Goal: Task Accomplishment & Management: Use online tool/utility

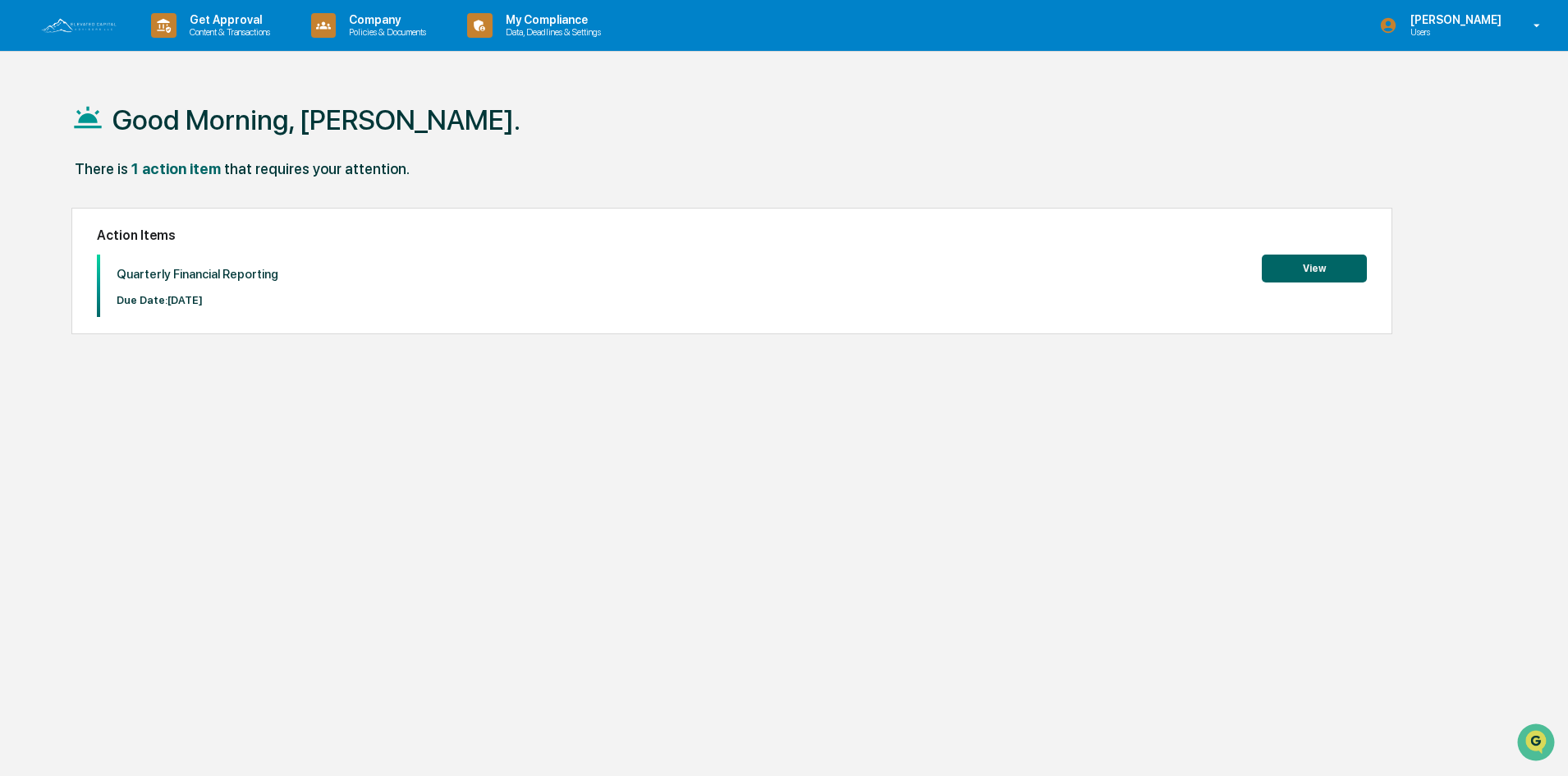
click at [1312, 273] on button "View" at bounding box center [1314, 269] width 105 height 28
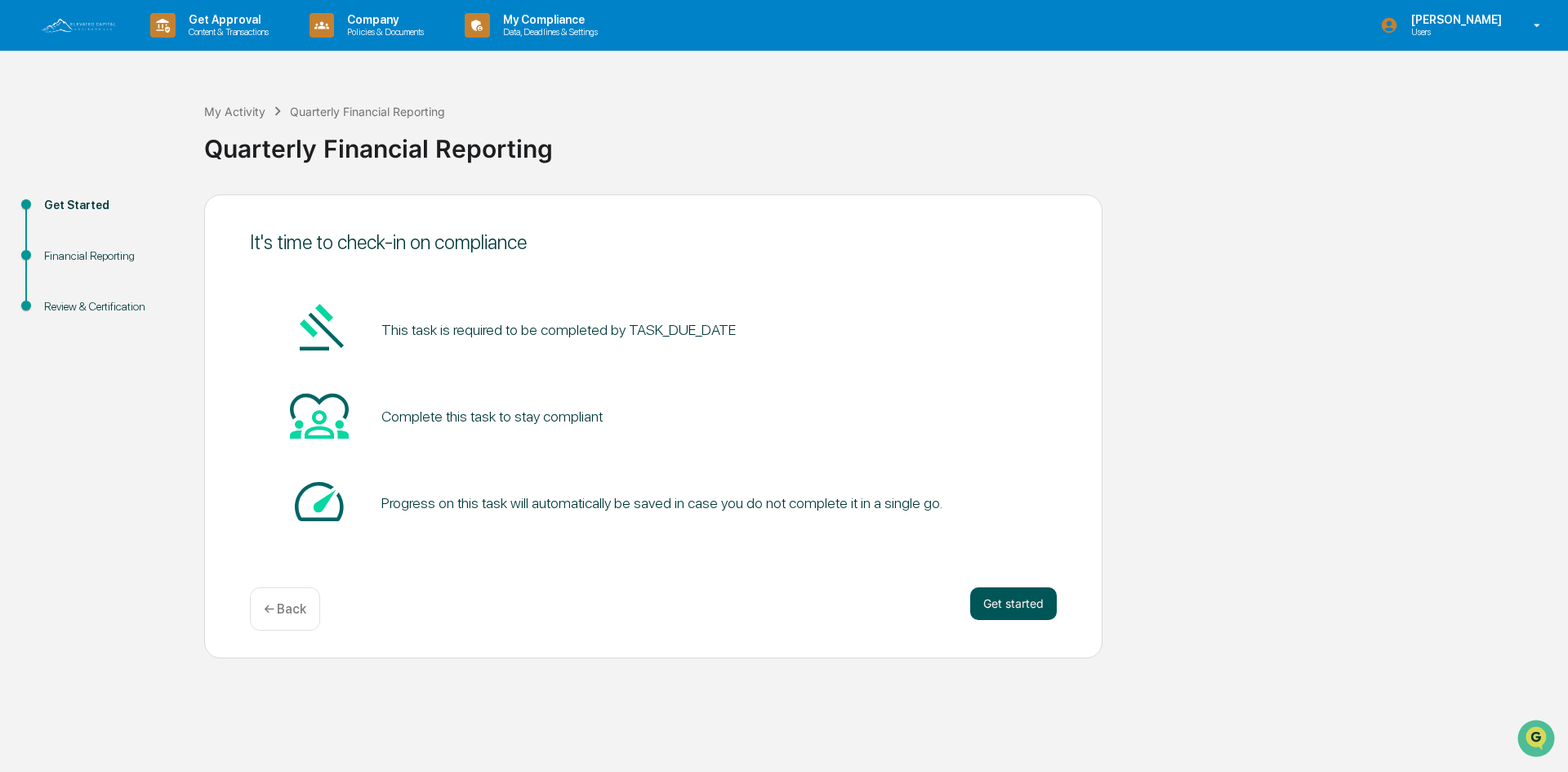
click at [1021, 605] on button "Get started" at bounding box center [1014, 603] width 87 height 33
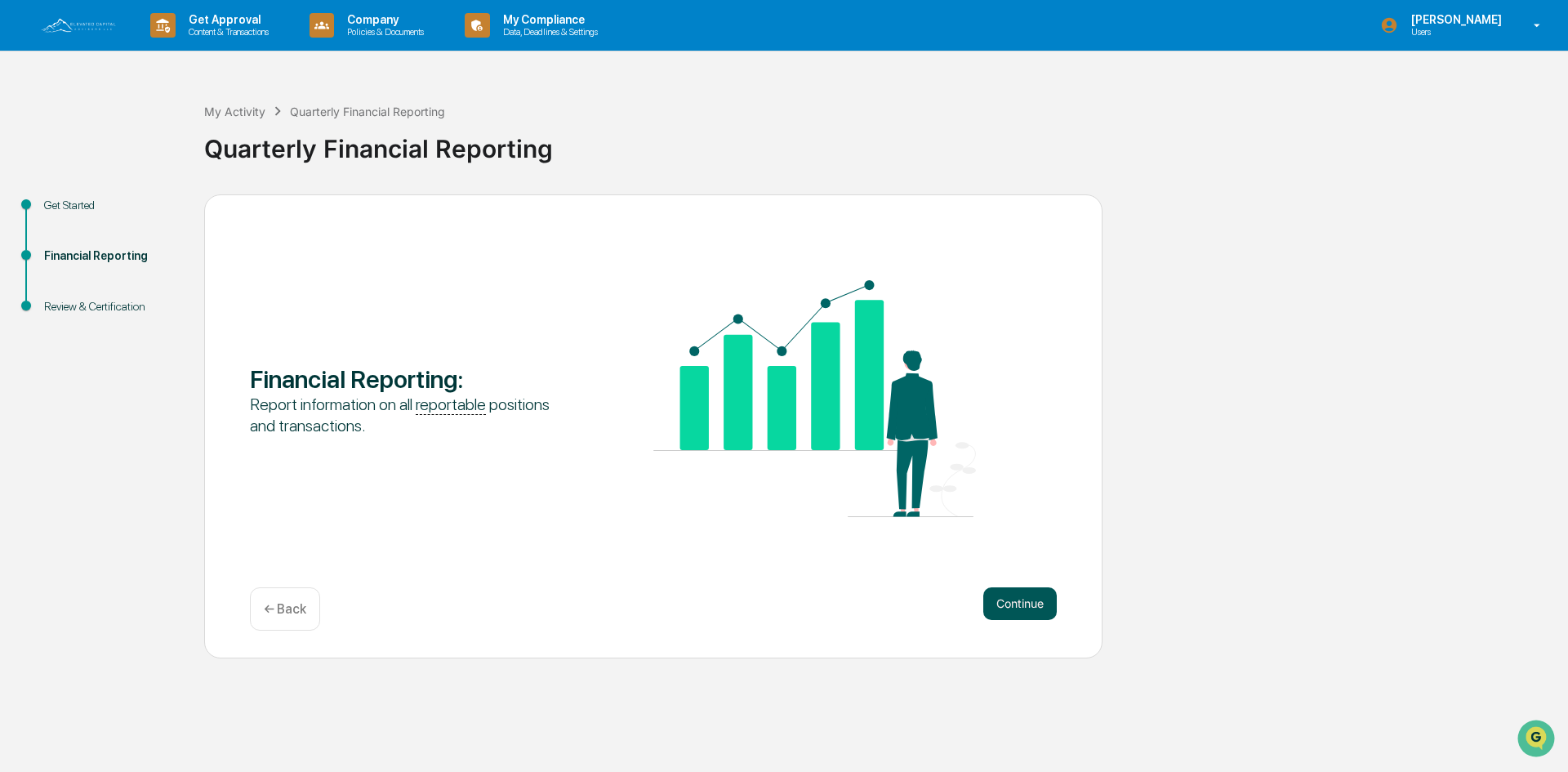
click at [1019, 603] on button "Continue" at bounding box center [1019, 603] width 73 height 33
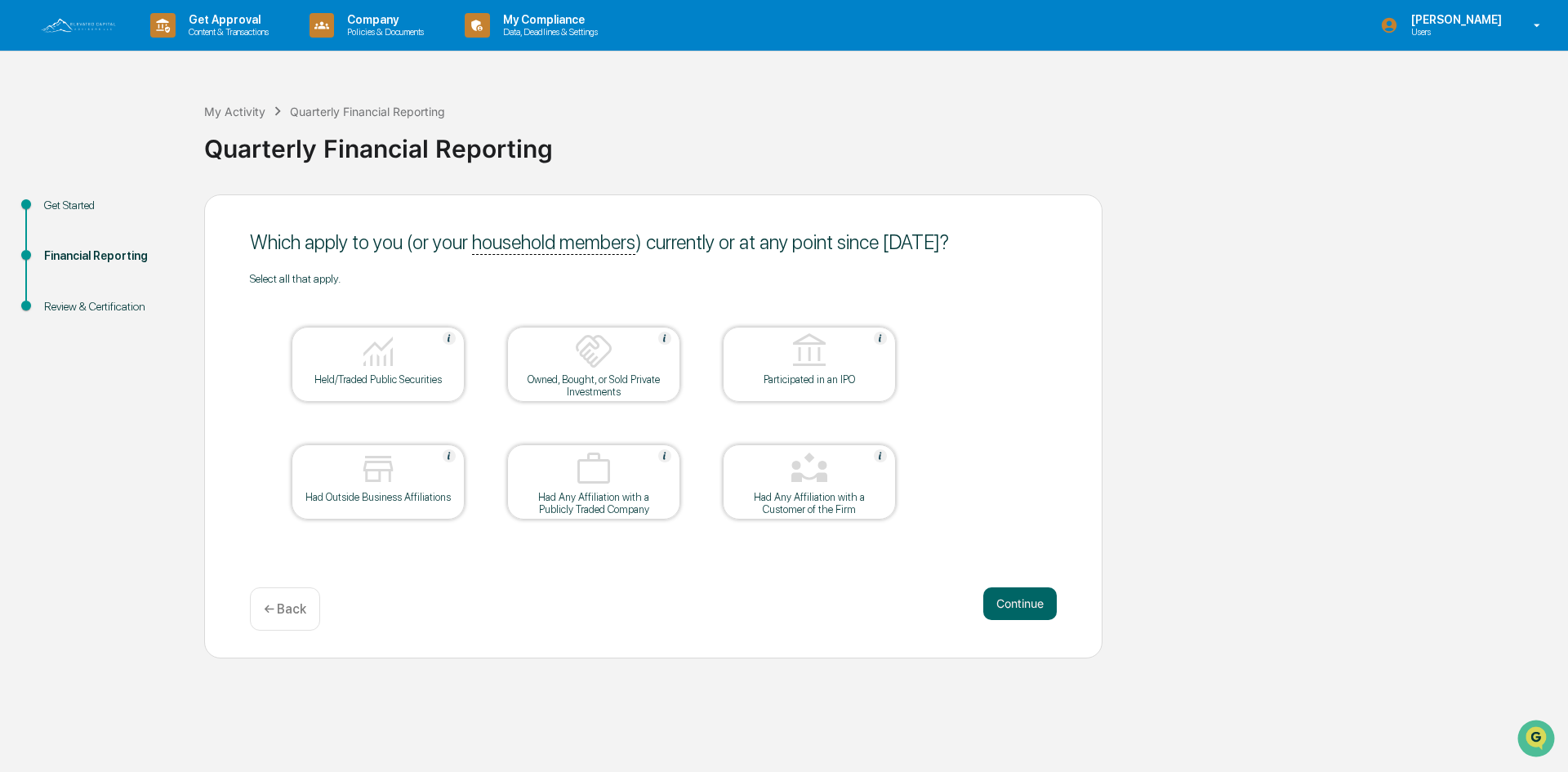
click at [414, 382] on div "Held/Traded Public Securities" at bounding box center [378, 379] width 147 height 13
click at [784, 361] on div at bounding box center [810, 352] width 163 height 41
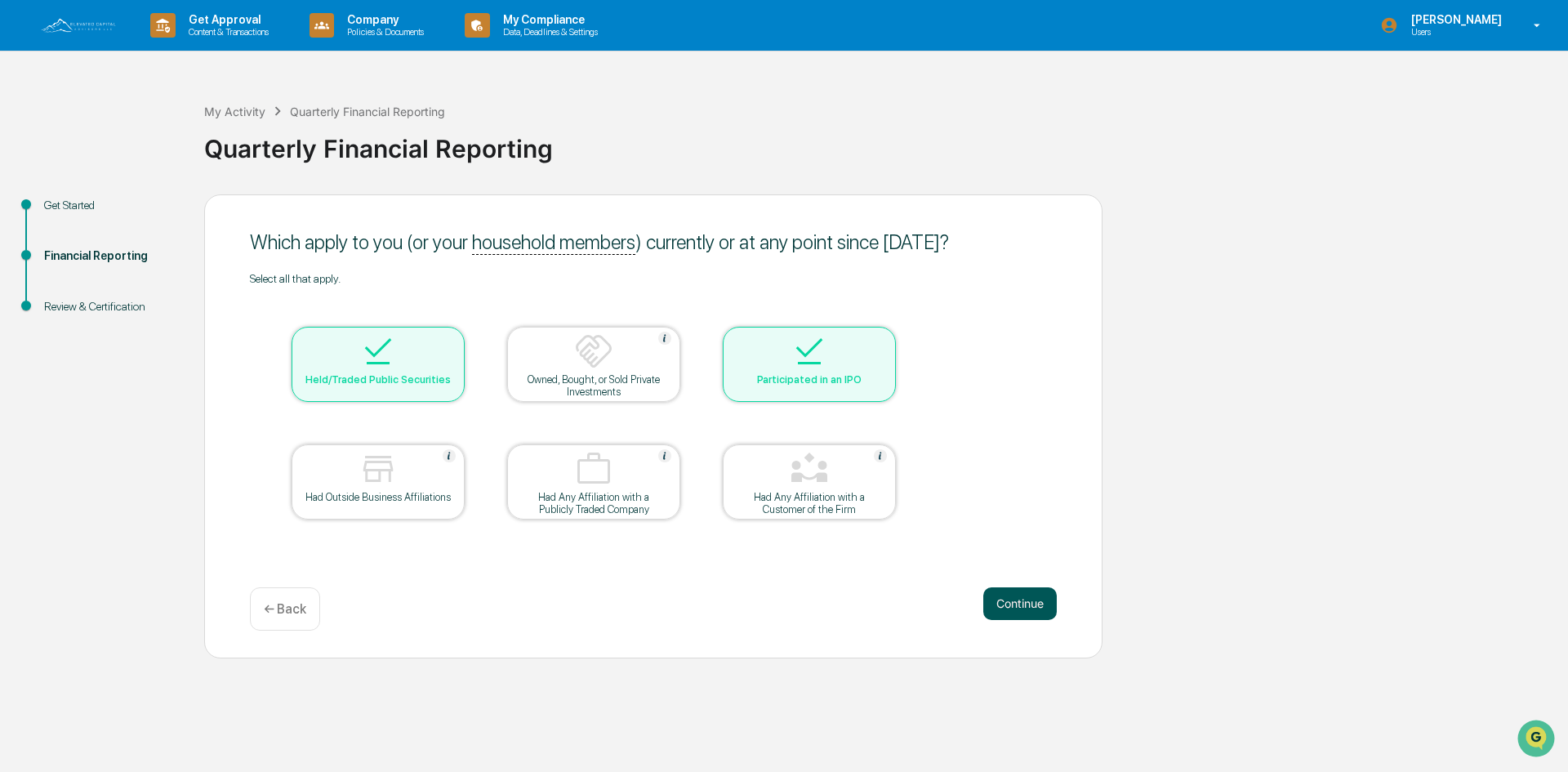
click at [1018, 610] on button "Continue" at bounding box center [1019, 603] width 73 height 33
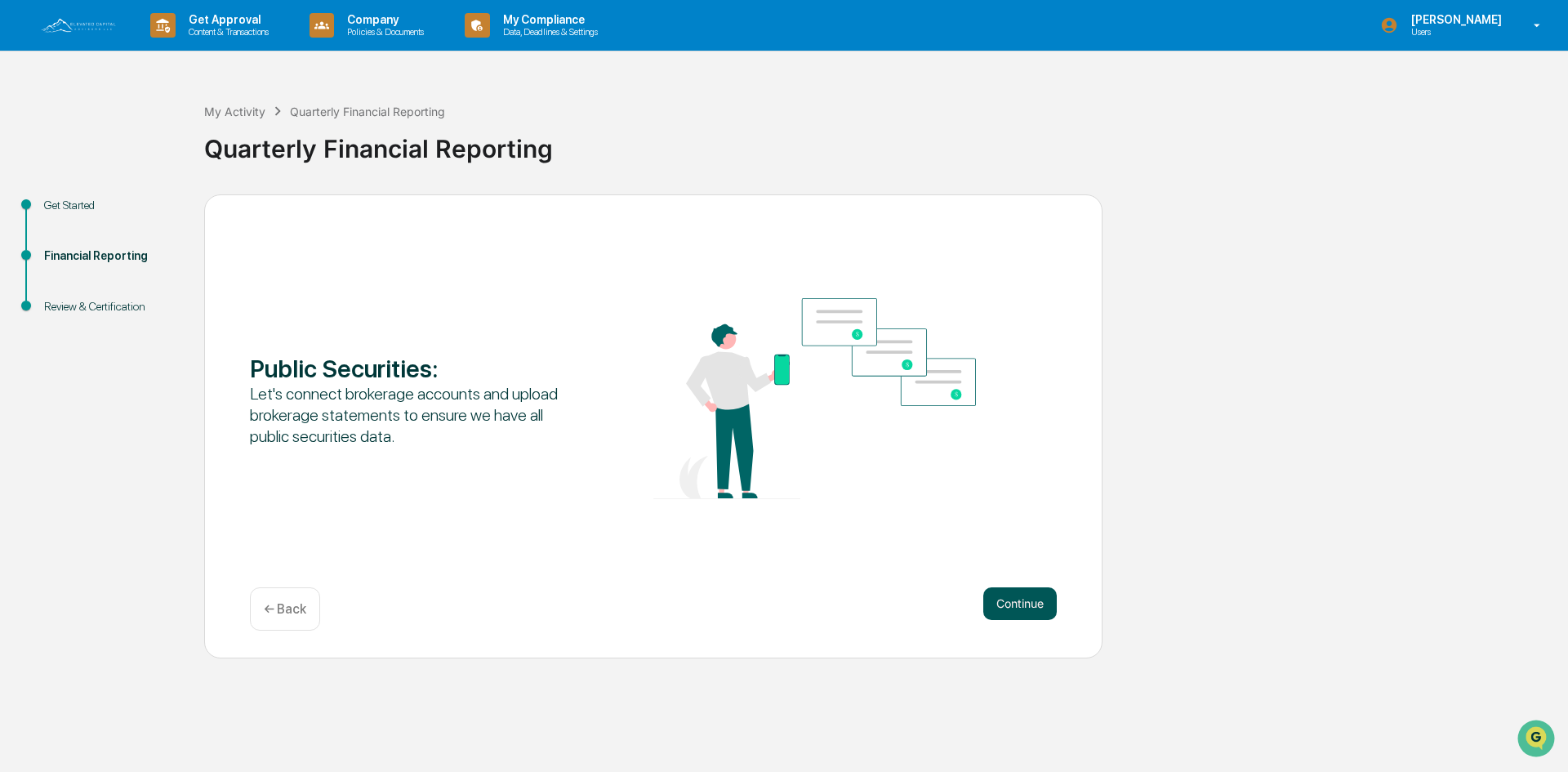
click at [1019, 606] on button "Continue" at bounding box center [1019, 603] width 73 height 33
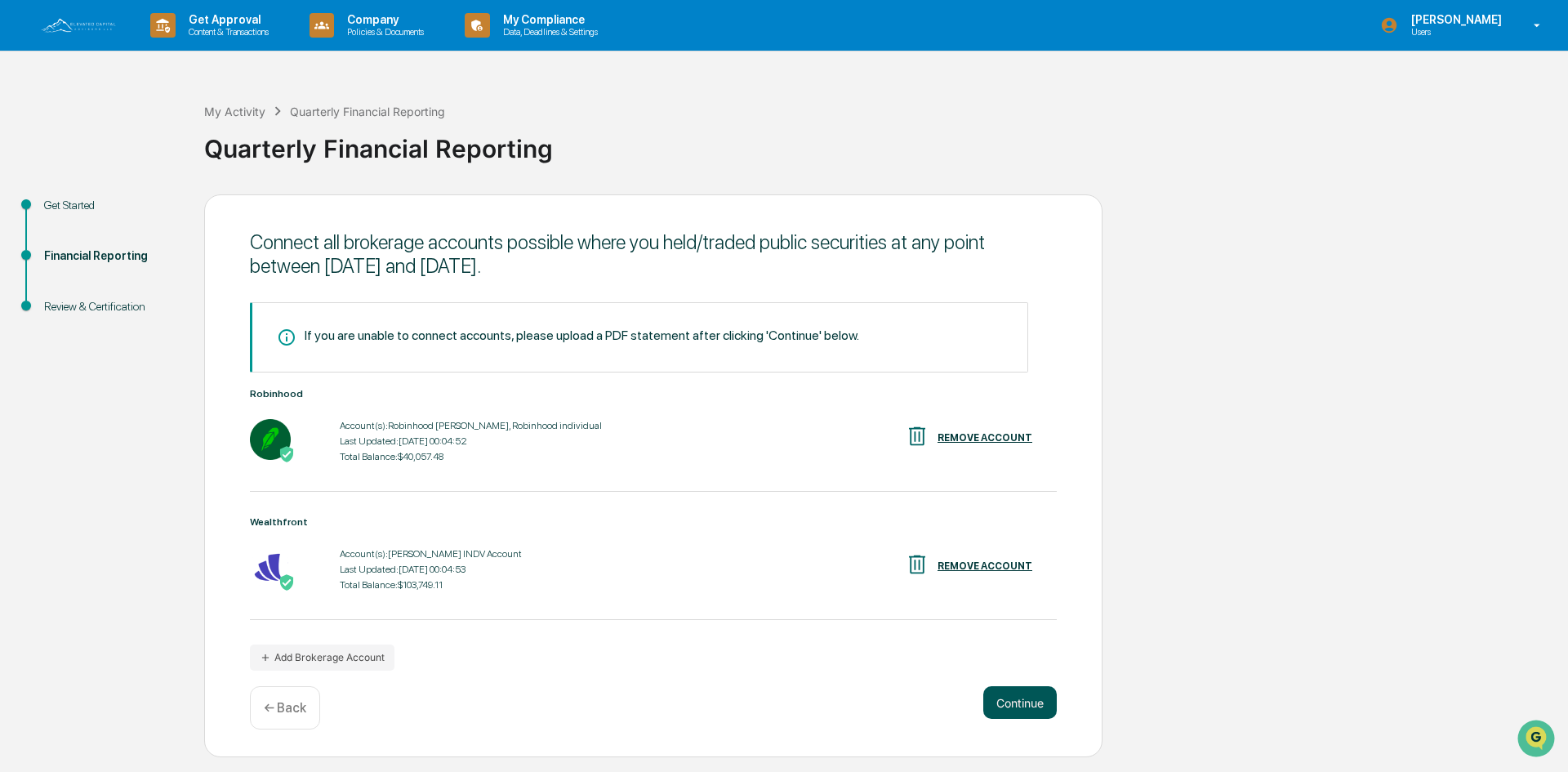
click at [1024, 698] on button "Continue" at bounding box center [1019, 702] width 73 height 33
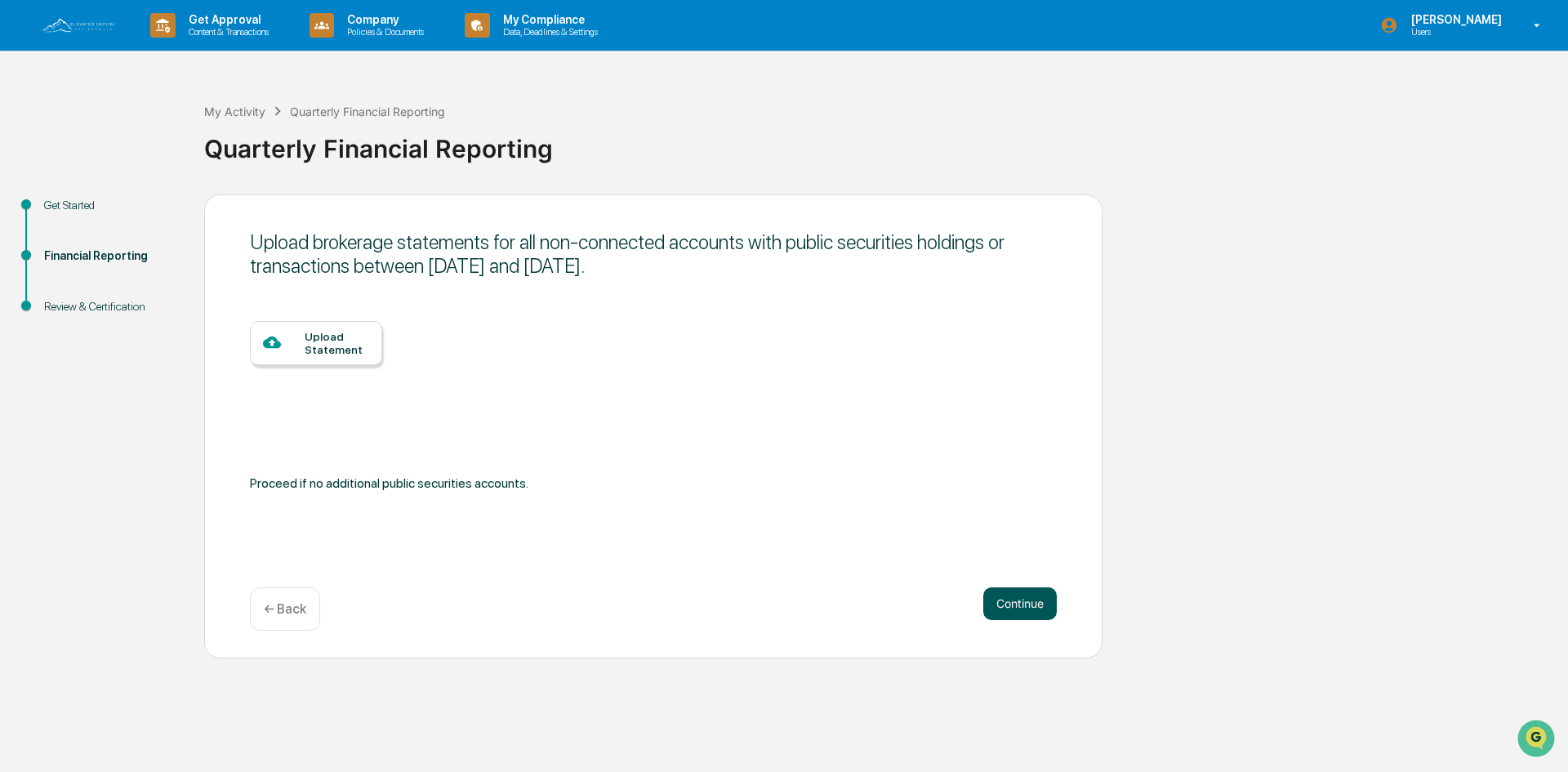
click at [1022, 601] on button "Continue" at bounding box center [1019, 603] width 73 height 33
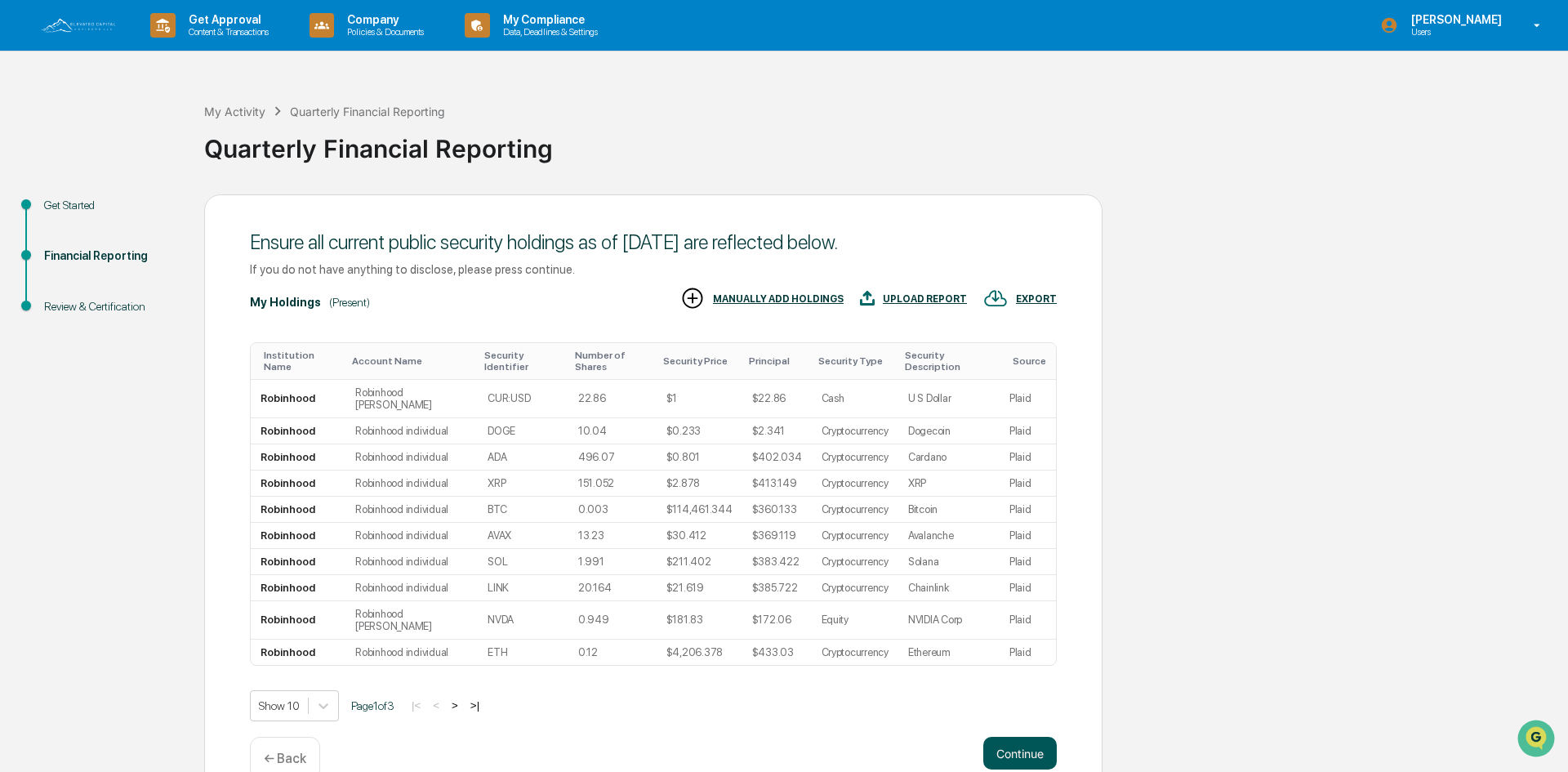
click at [1016, 737] on button "Continue" at bounding box center [1019, 753] width 73 height 33
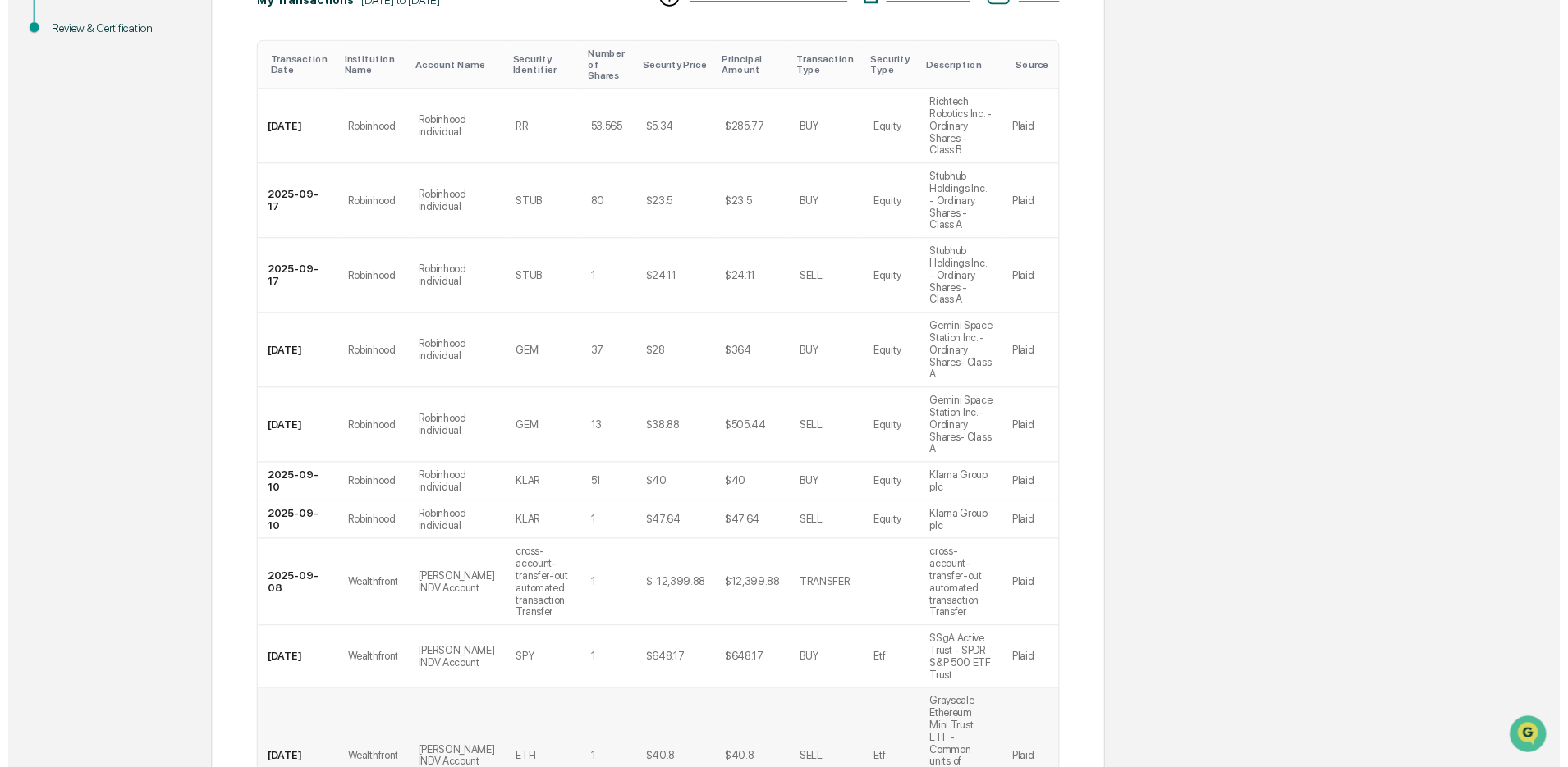
scroll to position [307, 0]
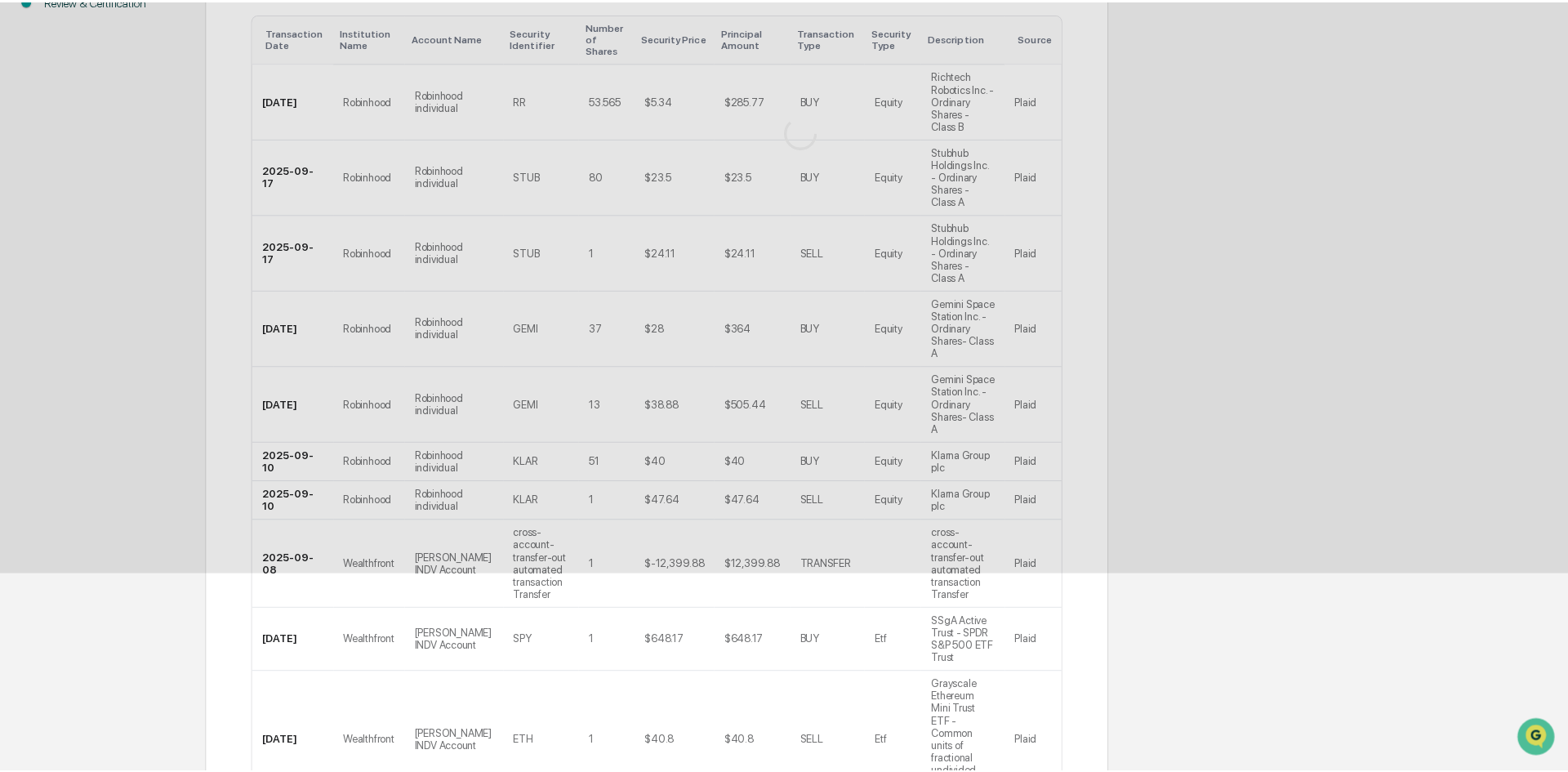
scroll to position [0, 0]
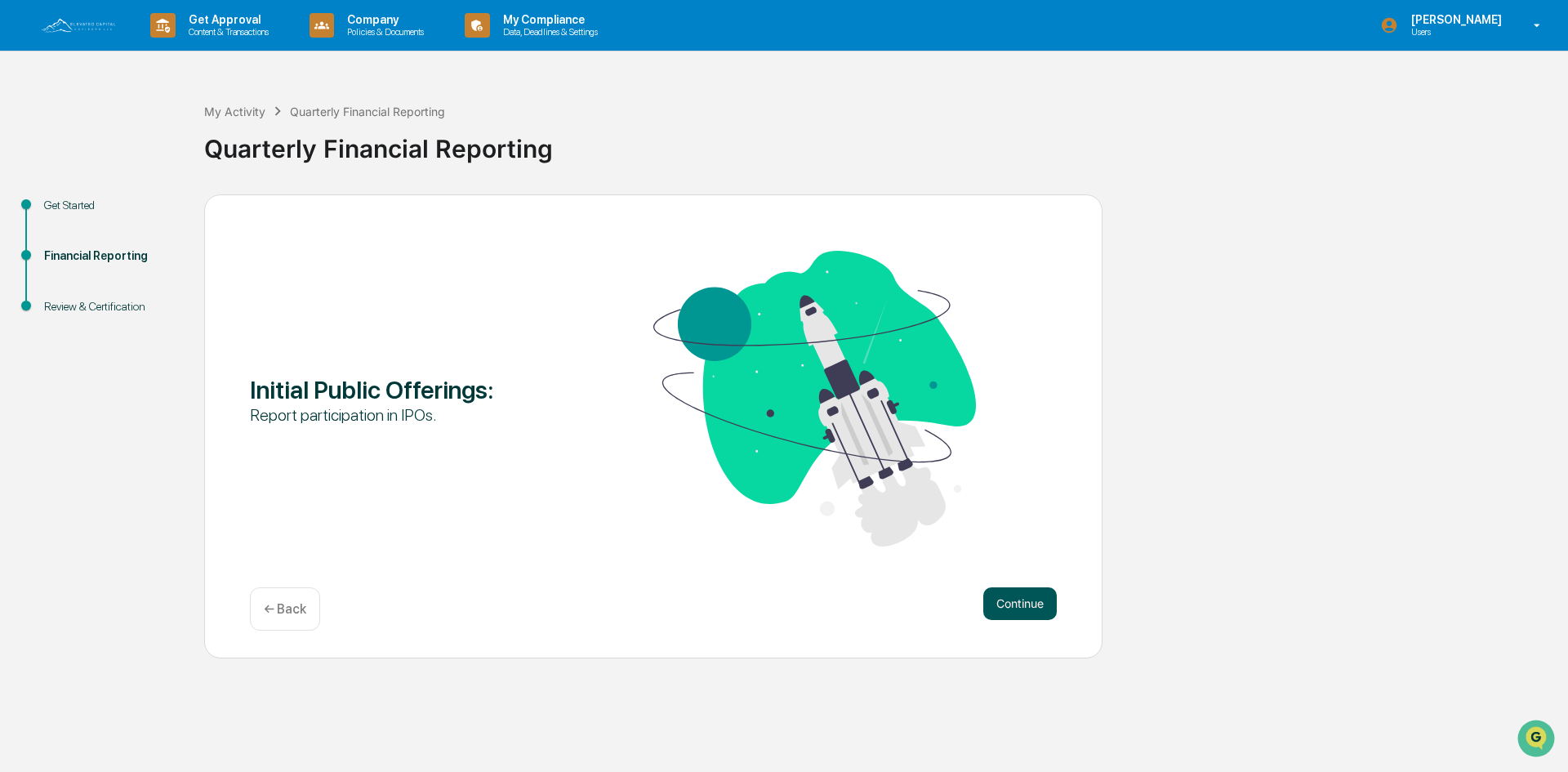
click at [1019, 602] on button "Continue" at bounding box center [1019, 603] width 73 height 33
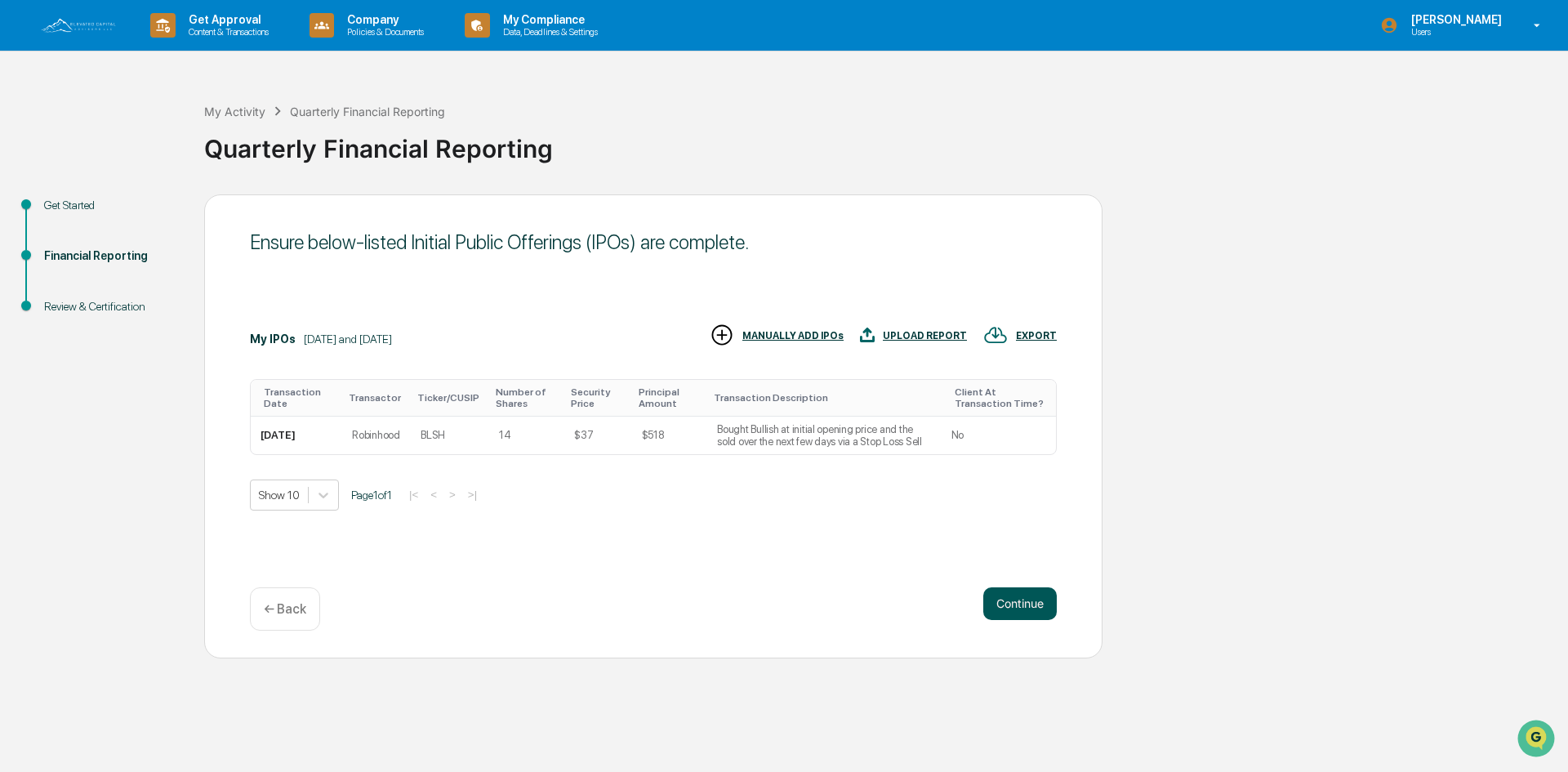
click at [1008, 593] on button "Continue" at bounding box center [1019, 603] width 73 height 33
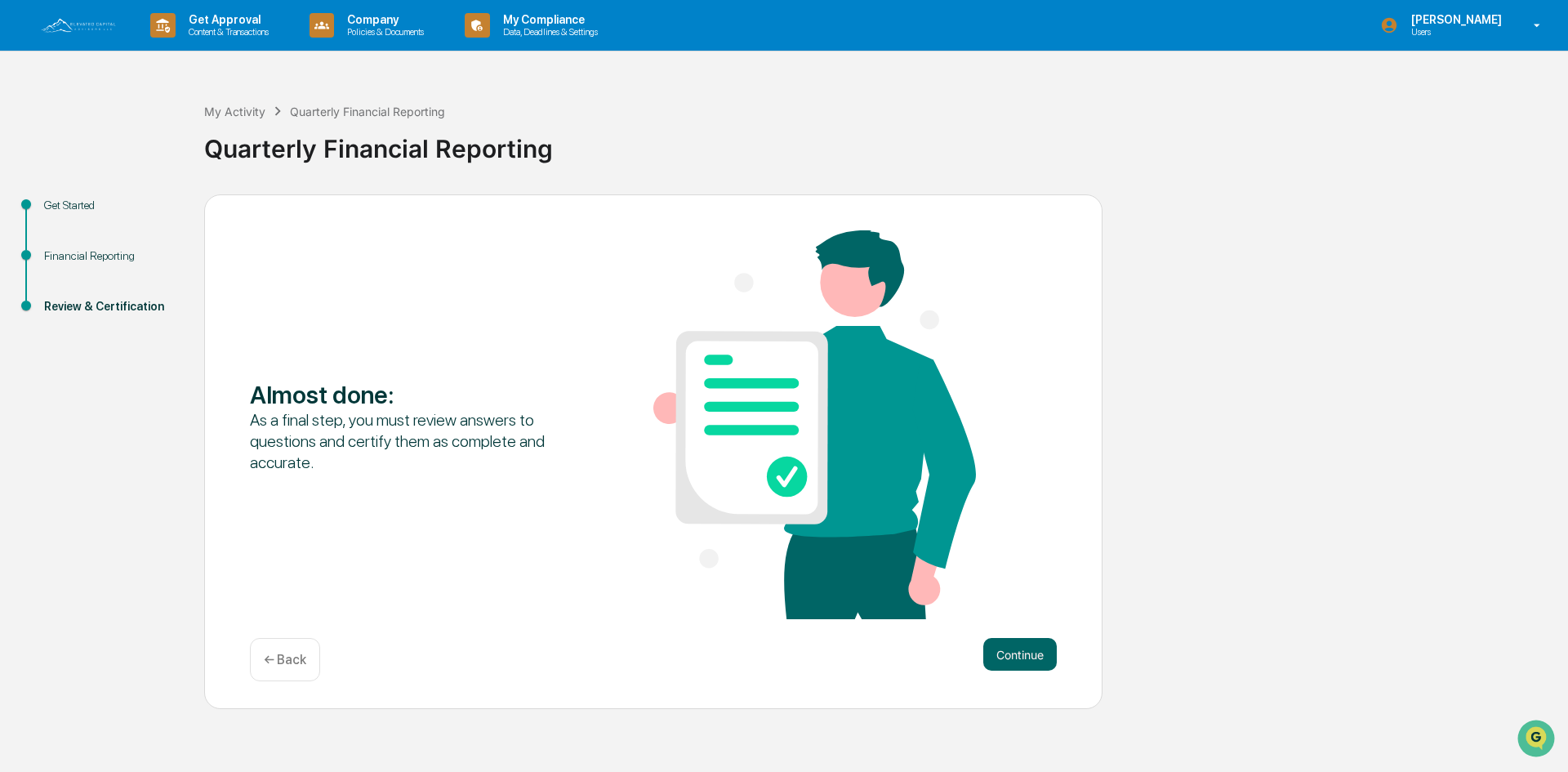
click at [282, 662] on p "← Back" at bounding box center [285, 660] width 42 height 15
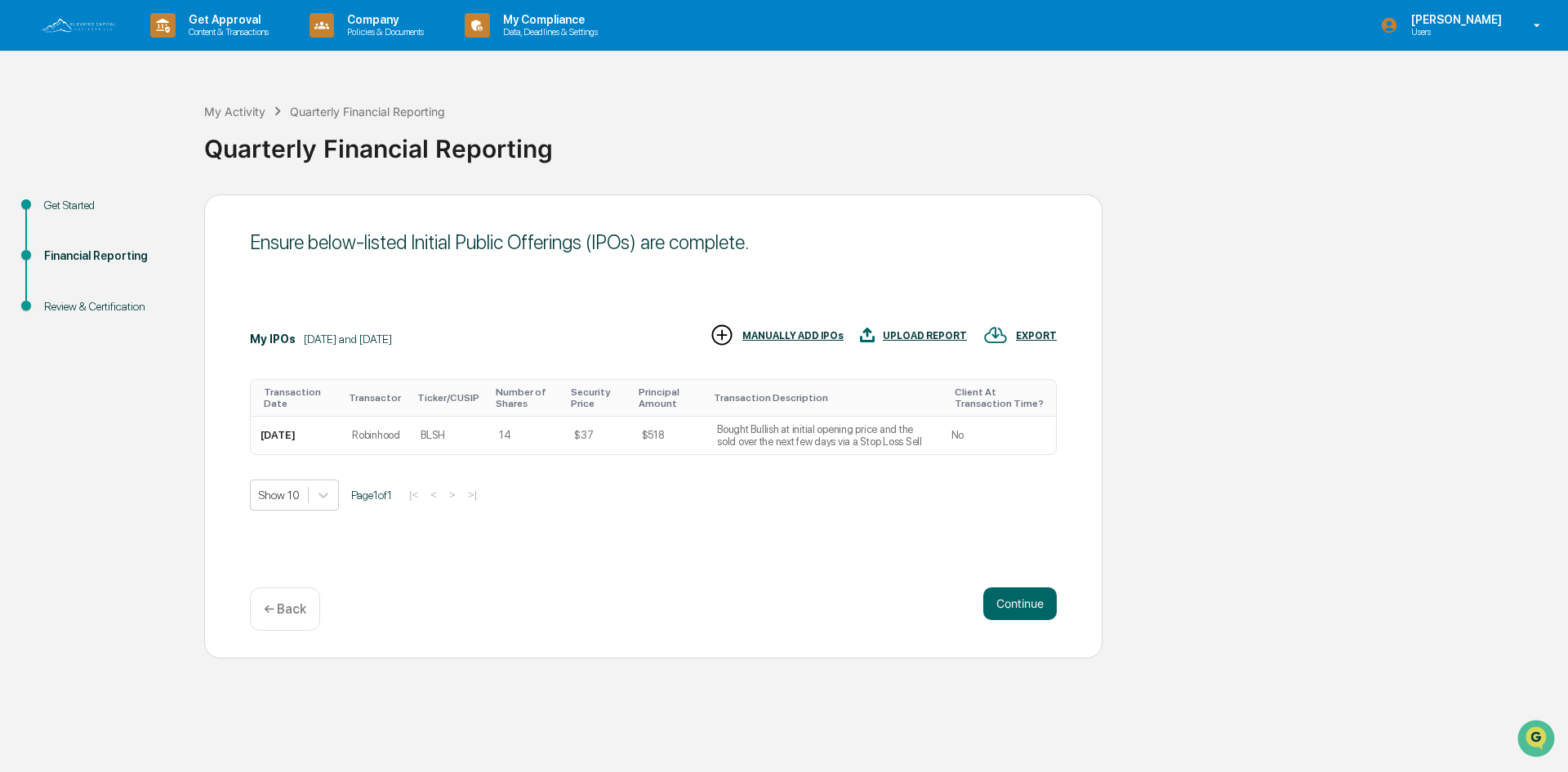
click at [925, 338] on div "UPLOAD REPORT" at bounding box center [925, 336] width 84 height 12
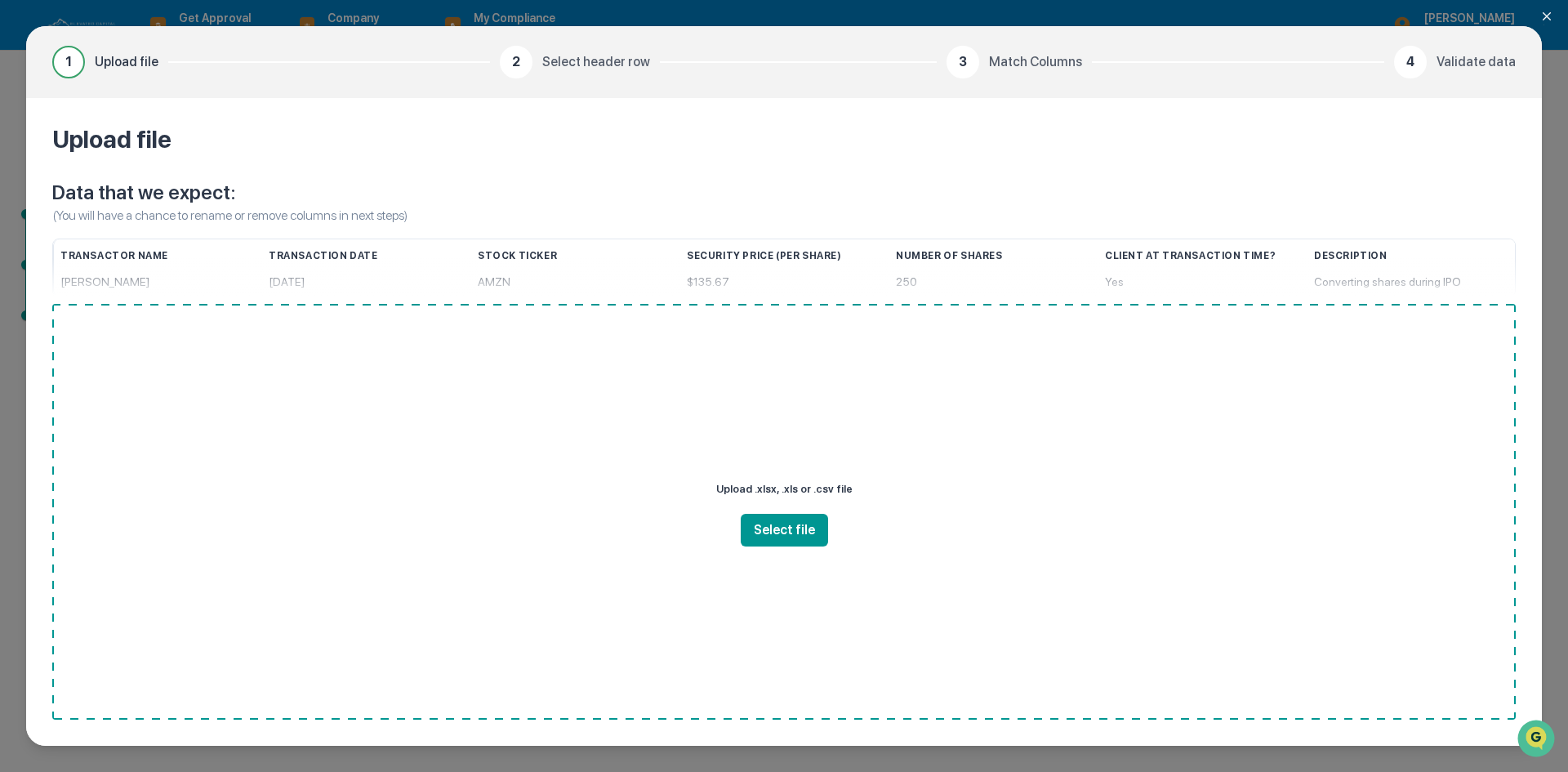
click at [1498, 235] on div "Upload file Data that we expect: (You will have a chance to rename or remove co…" at bounding box center [784, 421] width 1516 height 648
drag, startPoint x: 1559, startPoint y: 67, endPoint x: 1503, endPoint y: 94, distance: 62.2
click at [1556, 72] on div "1 Upload file 2 Select header row 3 Match Columns 4 Validate data Upload file D…" at bounding box center [784, 386] width 1568 height 772
click at [794, 499] on p "Upload .xlsx, .xls or .csv file" at bounding box center [784, 489] width 136 height 23
click at [1539, 19] on div "1 Upload file 2 Select header row 3 Match Columns 4 Validate data Upload file D…" at bounding box center [784, 386] width 1568 height 772
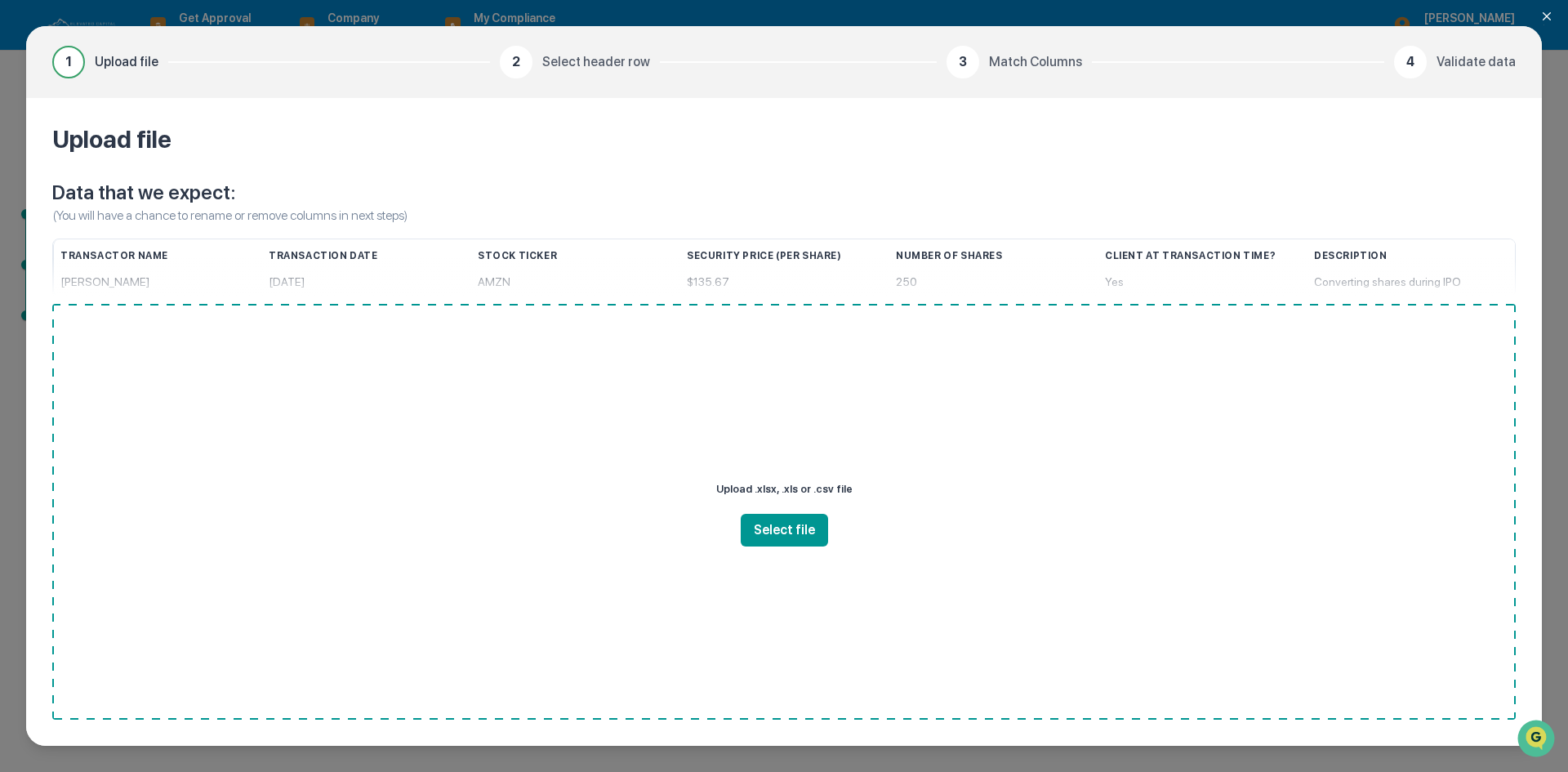
click at [1550, 19] on icon "Close modal" at bounding box center [1547, 17] width 8 height 8
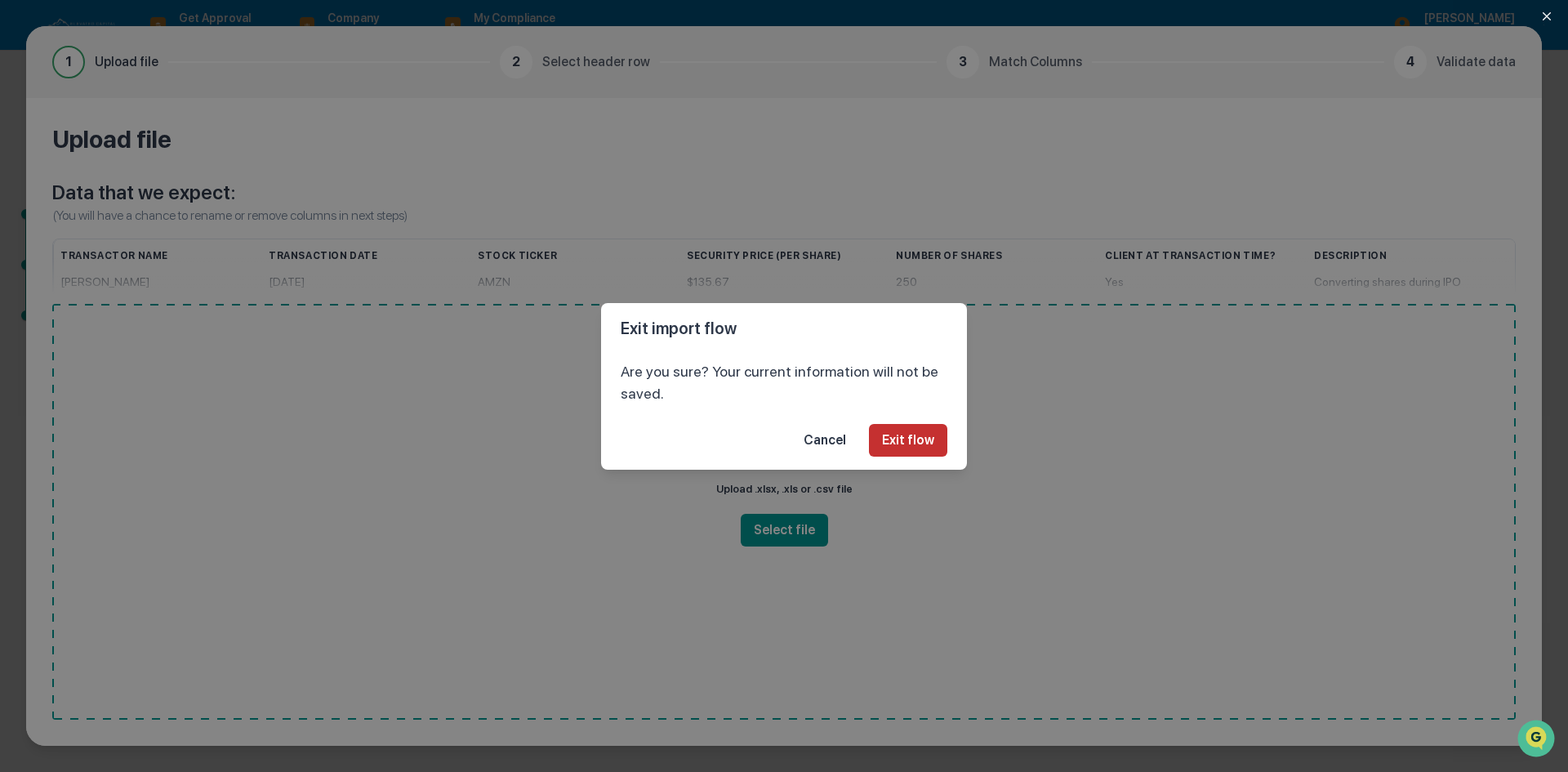
click at [928, 441] on button "Exit flow" at bounding box center [907, 440] width 78 height 33
